Goal: Find specific page/section: Find specific page/section

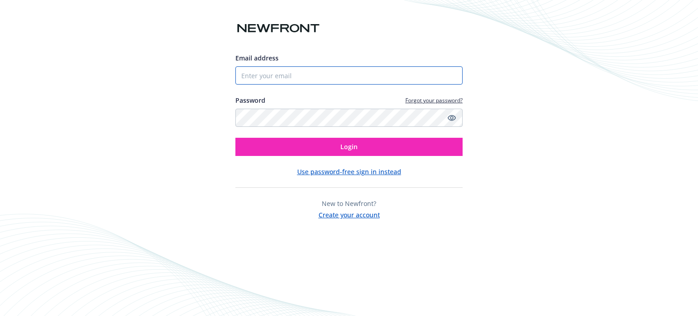
click at [343, 78] on input "Email address" at bounding box center [348, 75] width 227 height 18
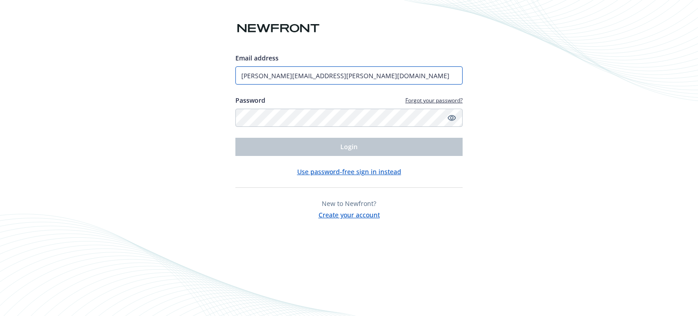
type input "[PERSON_NAME][EMAIL_ADDRESS][PERSON_NAME][DOMAIN_NAME]"
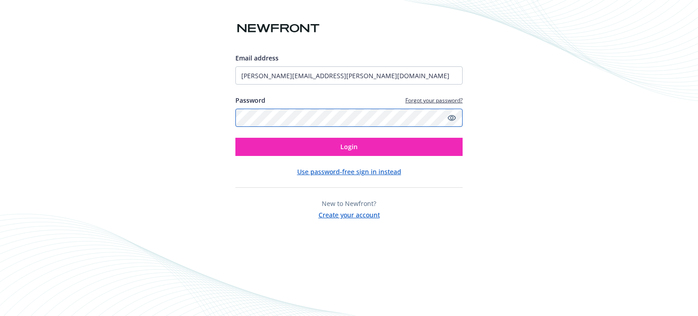
click at [235, 138] on button "Login" at bounding box center [348, 147] width 227 height 18
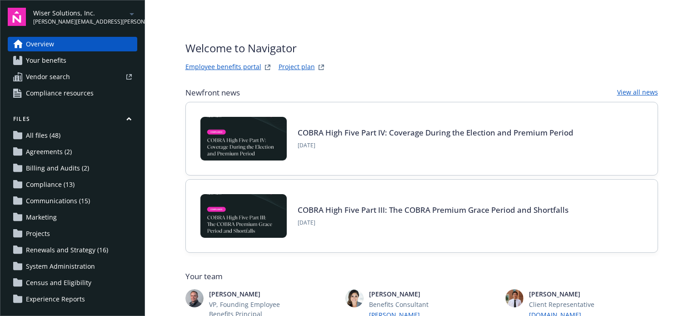
click at [67, 15] on span "Wiser Solutions, Inc." at bounding box center [79, 13] width 93 height 10
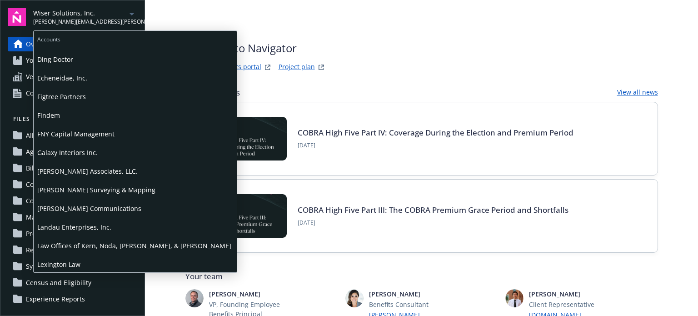
scroll to position [99, 0]
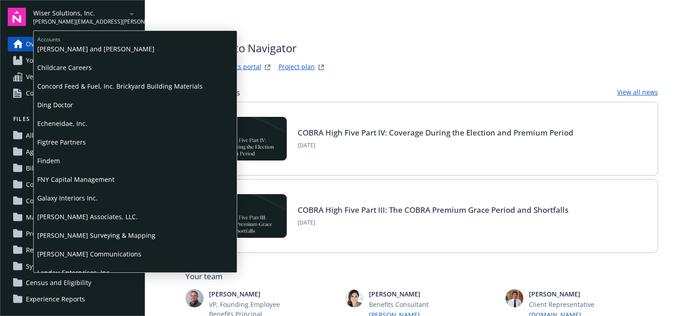
click at [54, 181] on span "FNY Capital Management" at bounding box center [135, 179] width 196 height 19
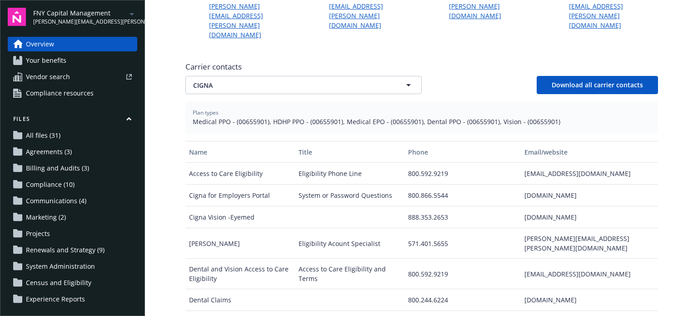
scroll to position [363, 0]
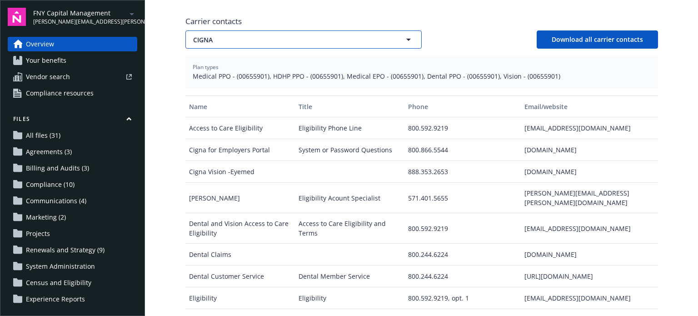
click at [324, 30] on button "CIGNA" at bounding box center [303, 39] width 236 height 18
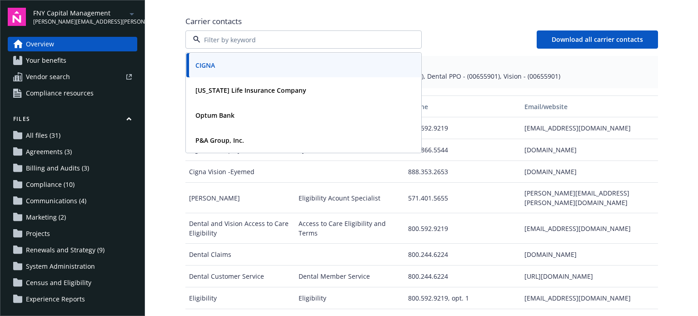
click at [222, 59] on div "CIGNA" at bounding box center [304, 65] width 224 height 13
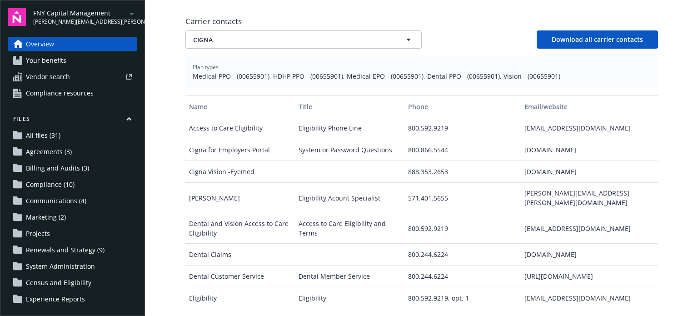
click at [158, 148] on main "Welcome to Navigator Project plan Newfront news View all news COBRA High Five P…" at bounding box center [421, 158] width 553 height 316
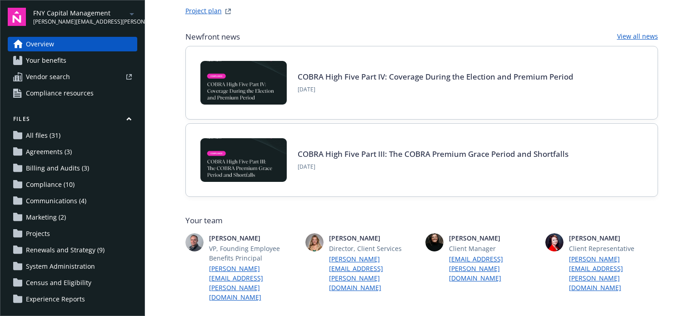
scroll to position [42, 0]
